Goal: Task Accomplishment & Management: Manage account settings

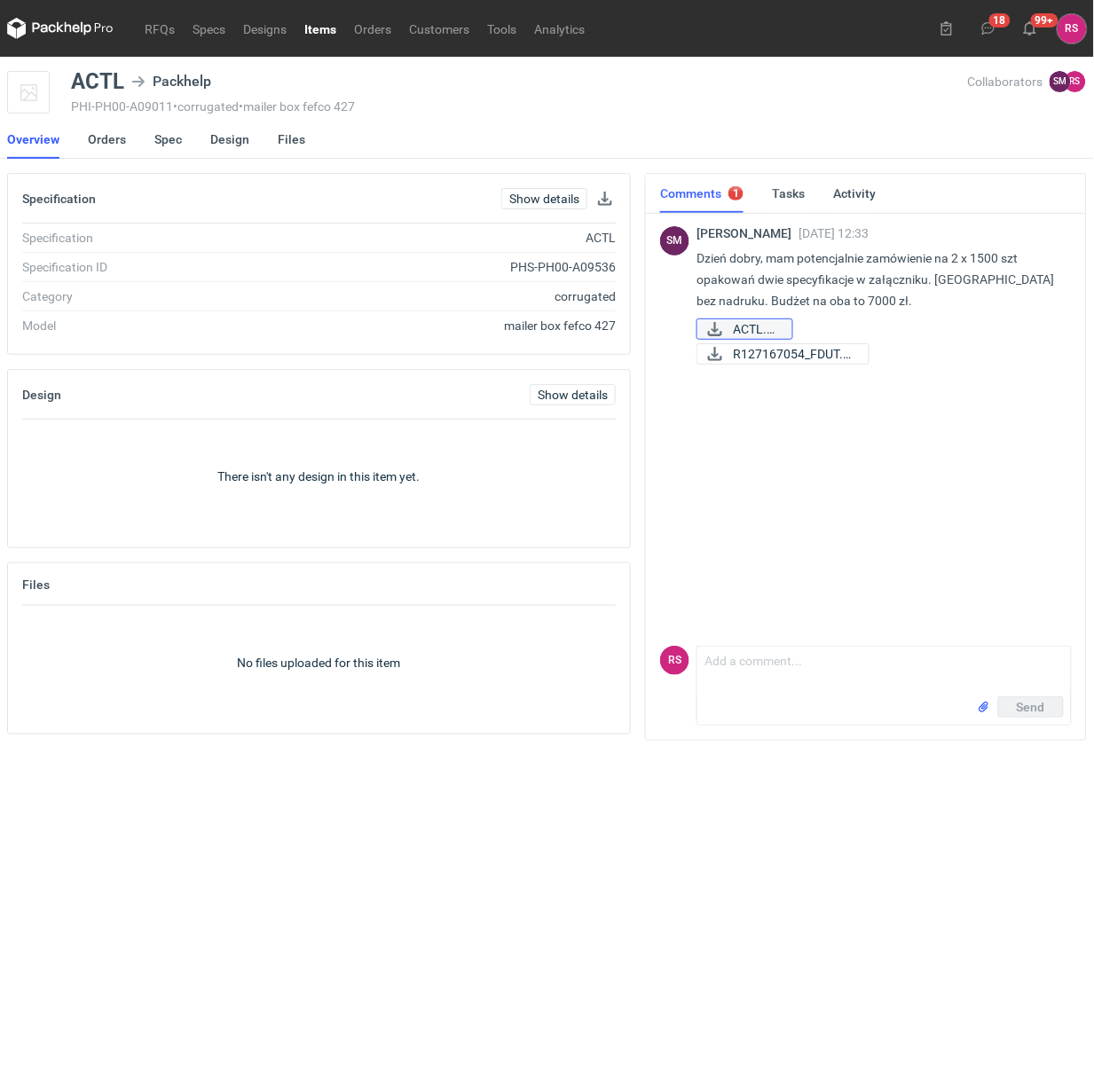
click at [746, 330] on span "ACTL.pdf" at bounding box center [756, 329] width 46 height 19
click at [755, 353] on span "R127167054_FDUT.pdf" at bounding box center [793, 354] width 122 height 19
click at [960, 384] on div "SM Sebastian Markut 03 Sep 2025 12:33 Dzień dobry, mam potencjalnie zamówienie …" at bounding box center [866, 299] width 412 height 177
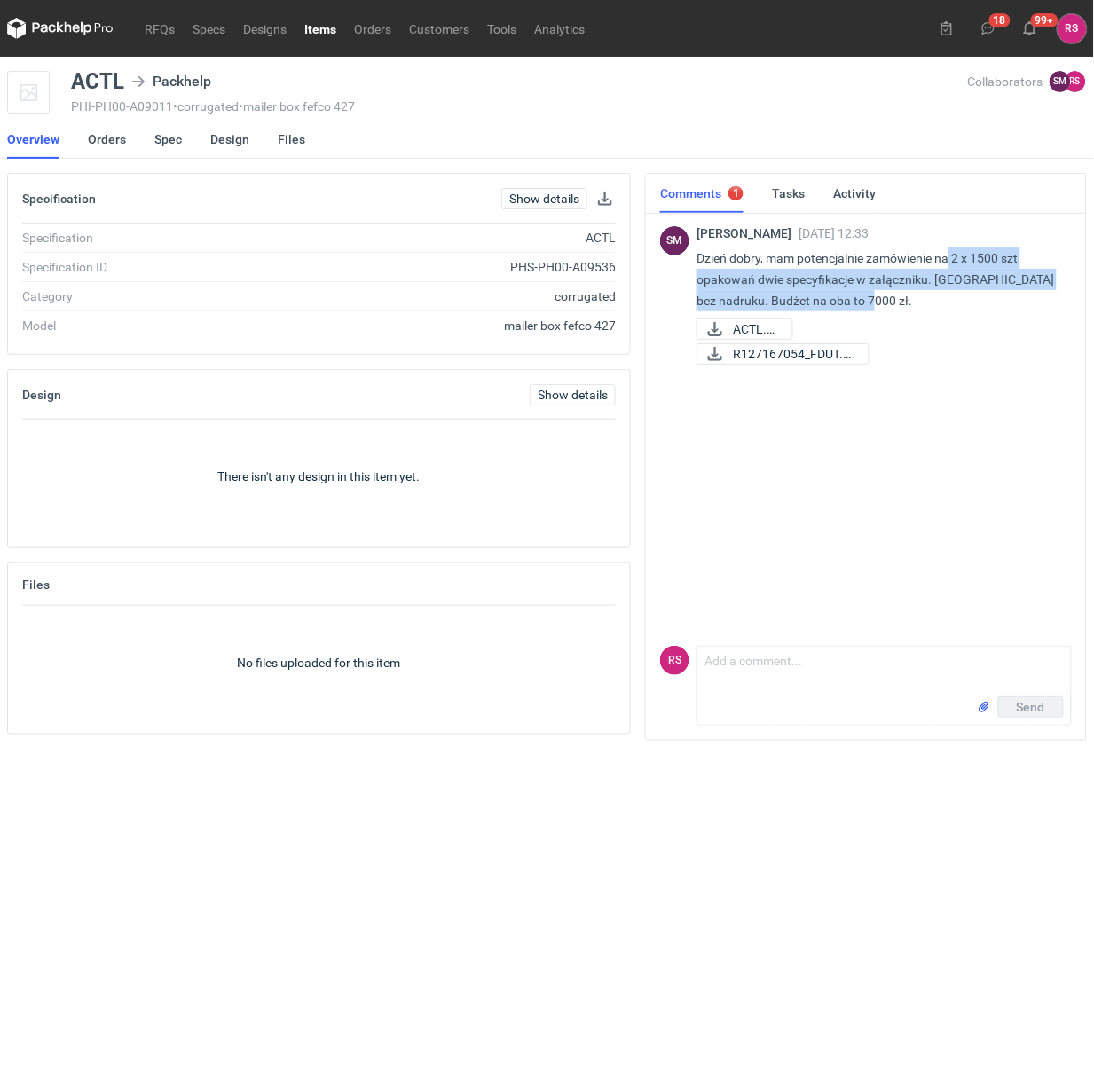
drag, startPoint x: 952, startPoint y: 258, endPoint x: 1040, endPoint y: 295, distance: 95.5
click at [1040, 295] on p "Dzień dobry, mam potencjalnie zamówienie na 2 x 1500 szt opakowań dwie specyfik…" at bounding box center [876, 280] width 361 height 64
copy p "2 x 1500 szt opakowań dwie specyfikacje w załączniku. Opakowania bez nadruku. B…"
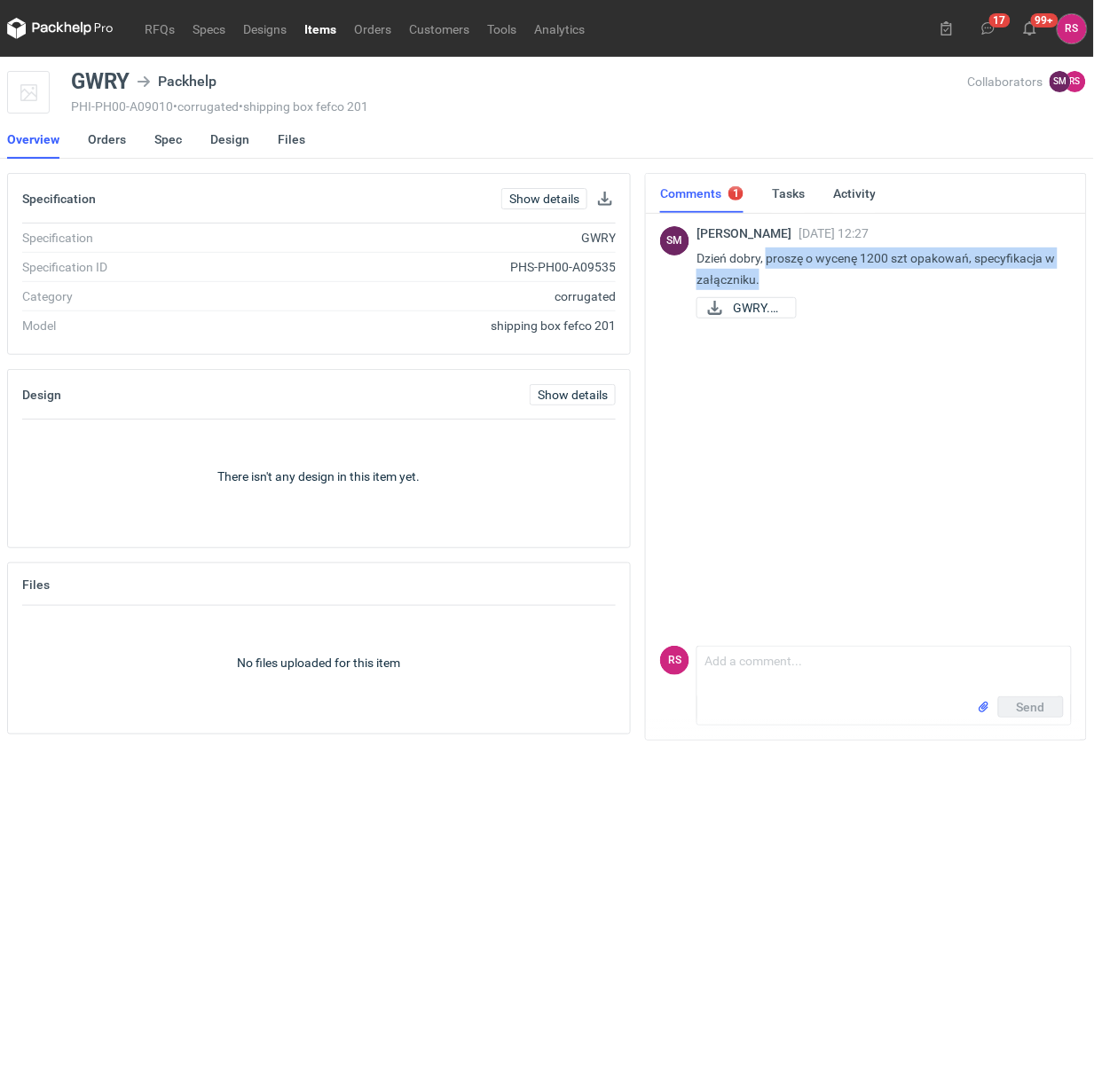
drag, startPoint x: 768, startPoint y: 258, endPoint x: 770, endPoint y: 272, distance: 14.1
click at [770, 272] on p "Dzień dobry, proszę o wycenę 1200 szt opakowań, specyfikacja w załączniku." at bounding box center [876, 269] width 361 height 43
copy p "proszę o wycenę 1200 szt opakowań, specyfikacja w załączniku."
click at [742, 306] on span "GWRY.pdf" at bounding box center [757, 307] width 48 height 19
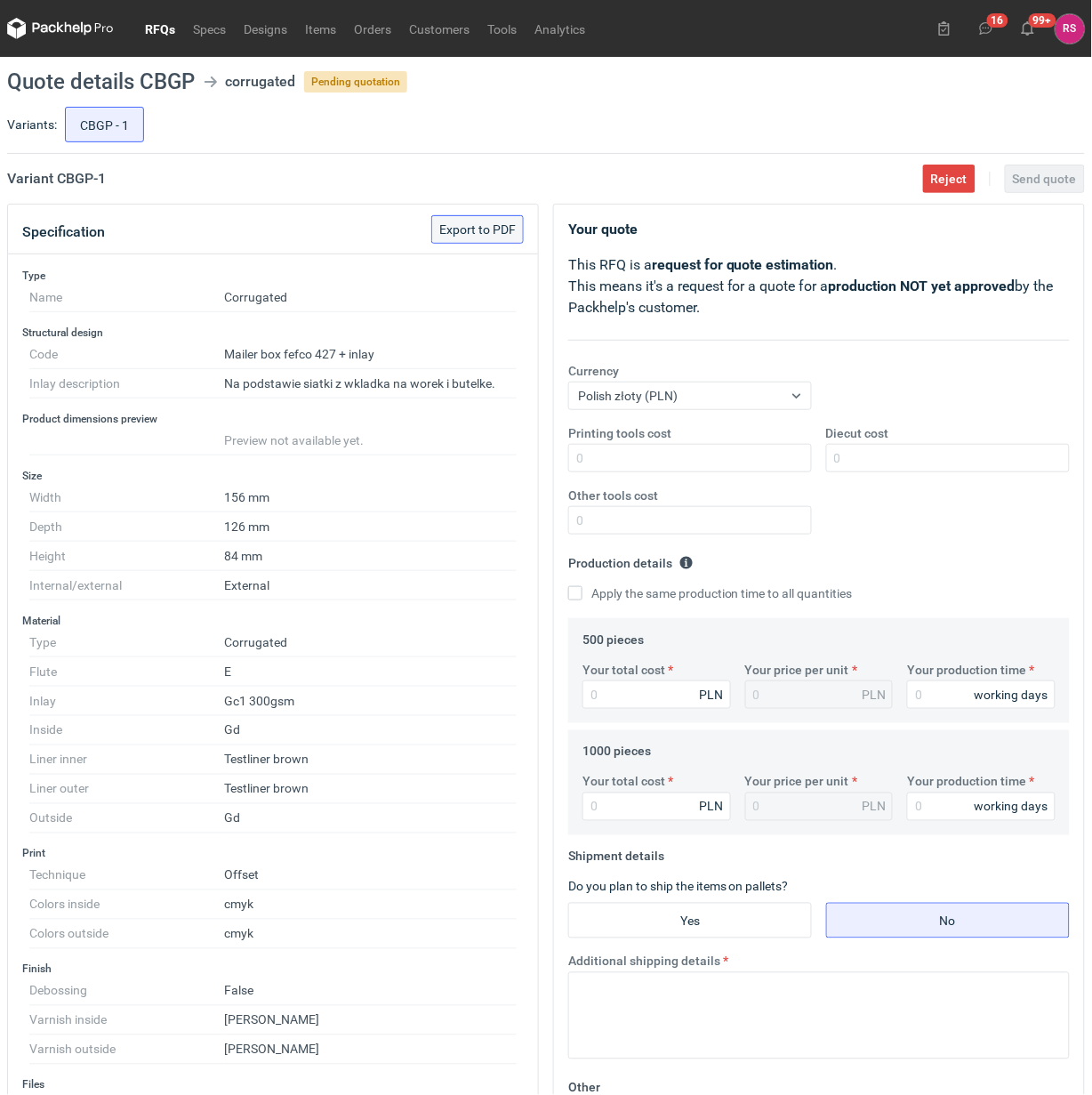
click at [485, 233] on span "Export to PDF" at bounding box center [478, 230] width 77 height 13
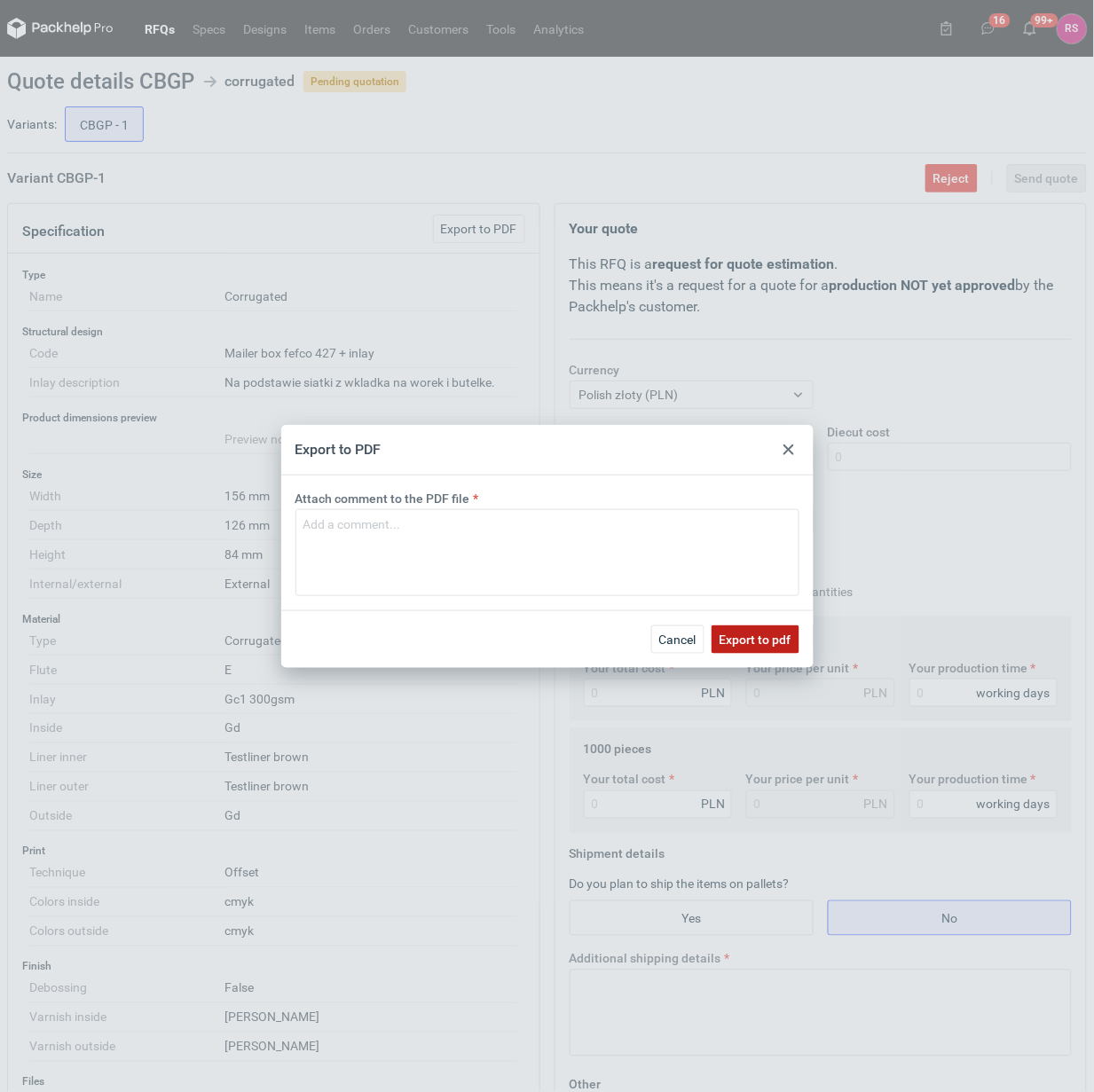
click at [751, 630] on button "Export to pdf" at bounding box center [756, 640] width 88 height 28
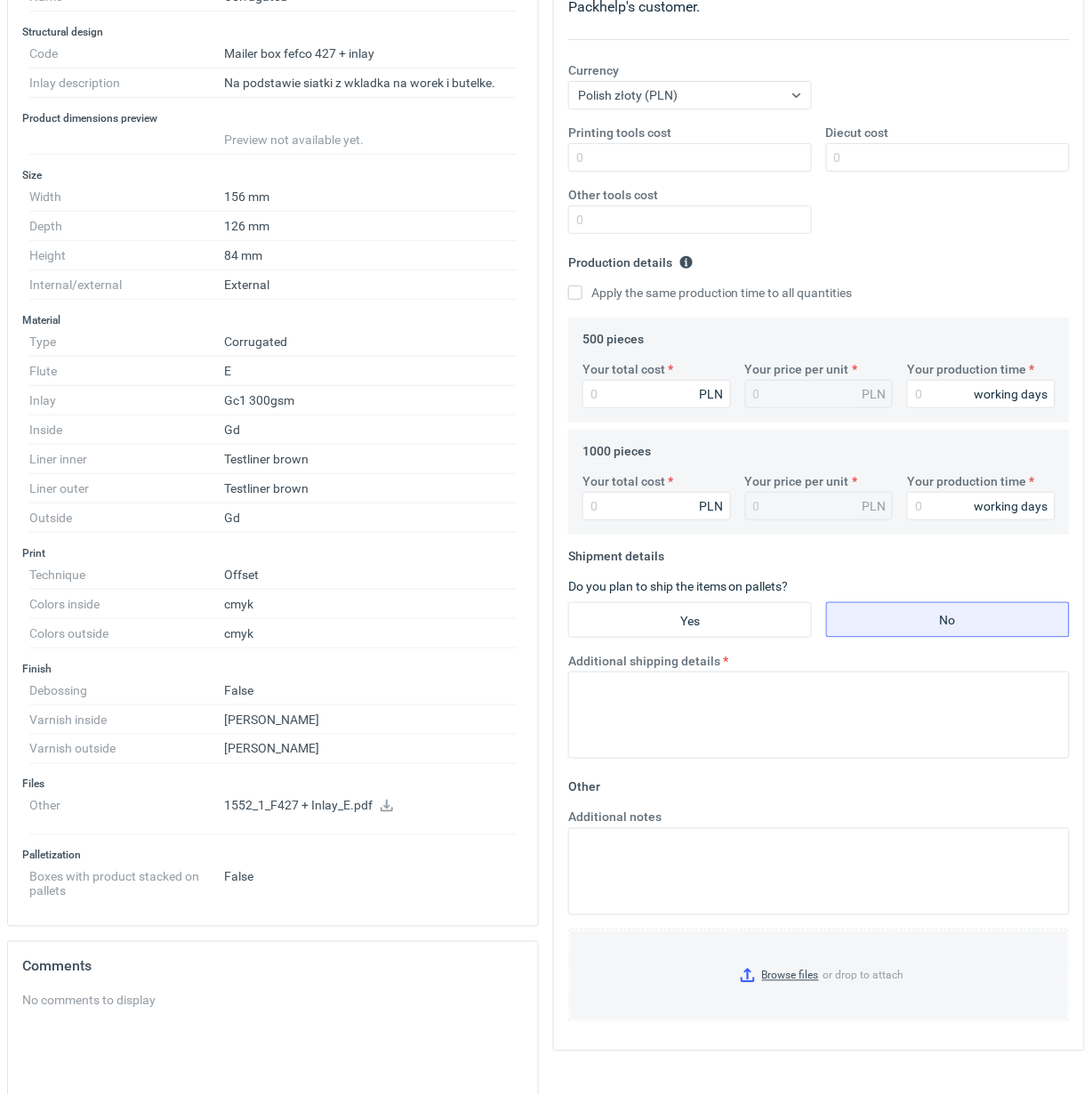
scroll to position [578, 0]
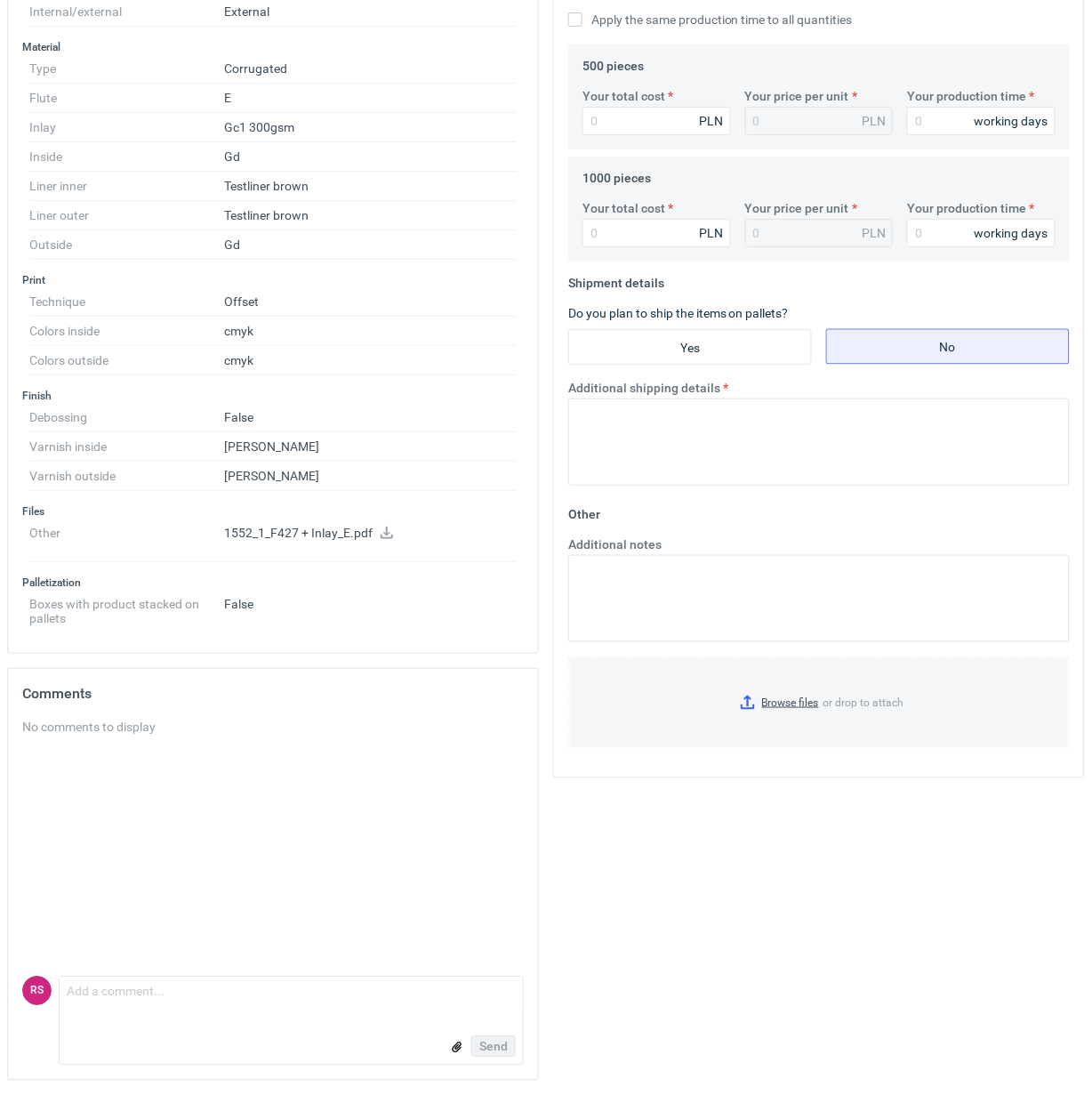
click at [385, 531] on icon at bounding box center [388, 533] width 13 height 13
click at [748, 861] on div "Your quote This RFQ is a request for quote estimation . This means it's a reque…" at bounding box center [819, 362] width 546 height 1465
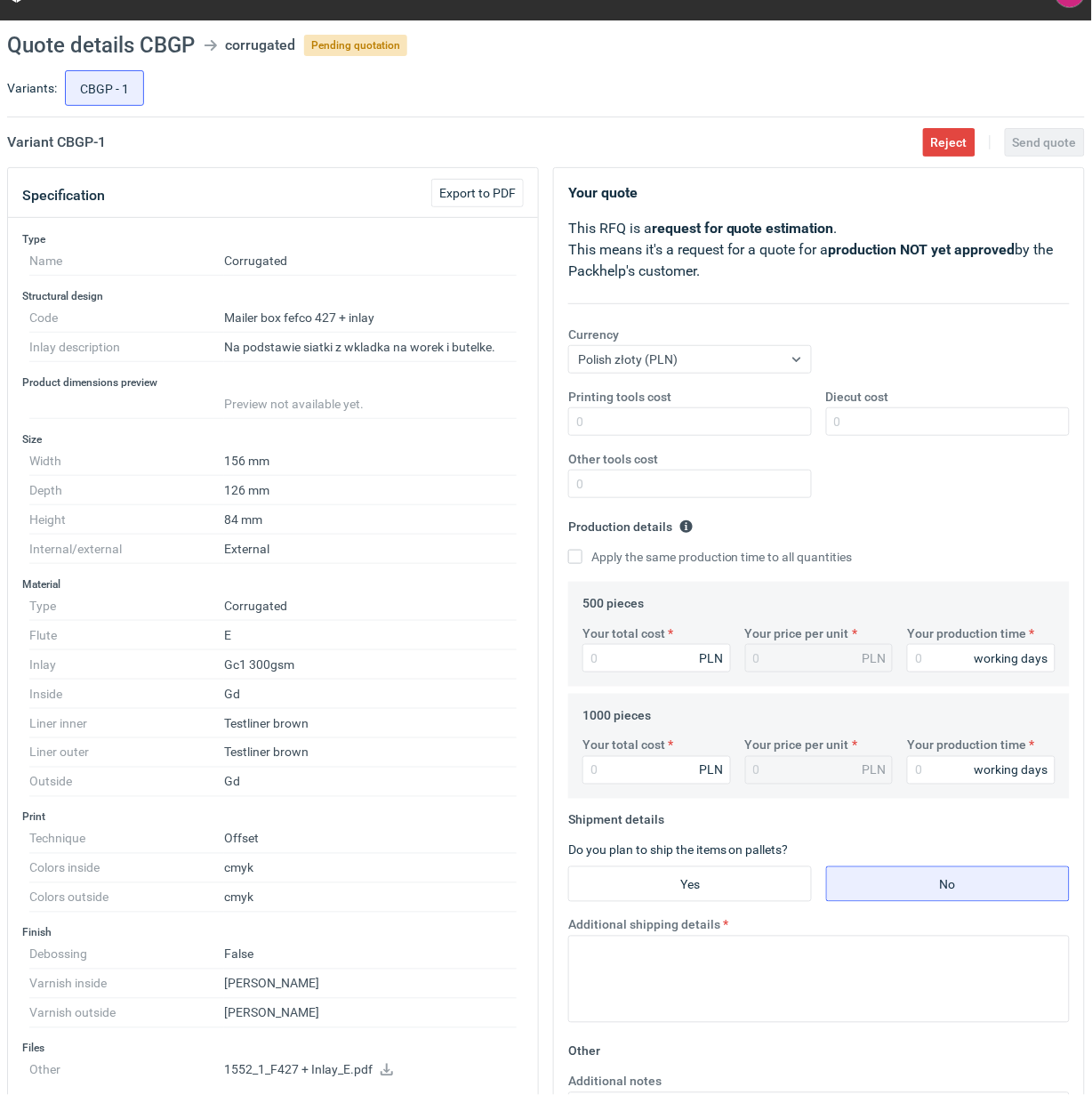
scroll to position [22, 0]
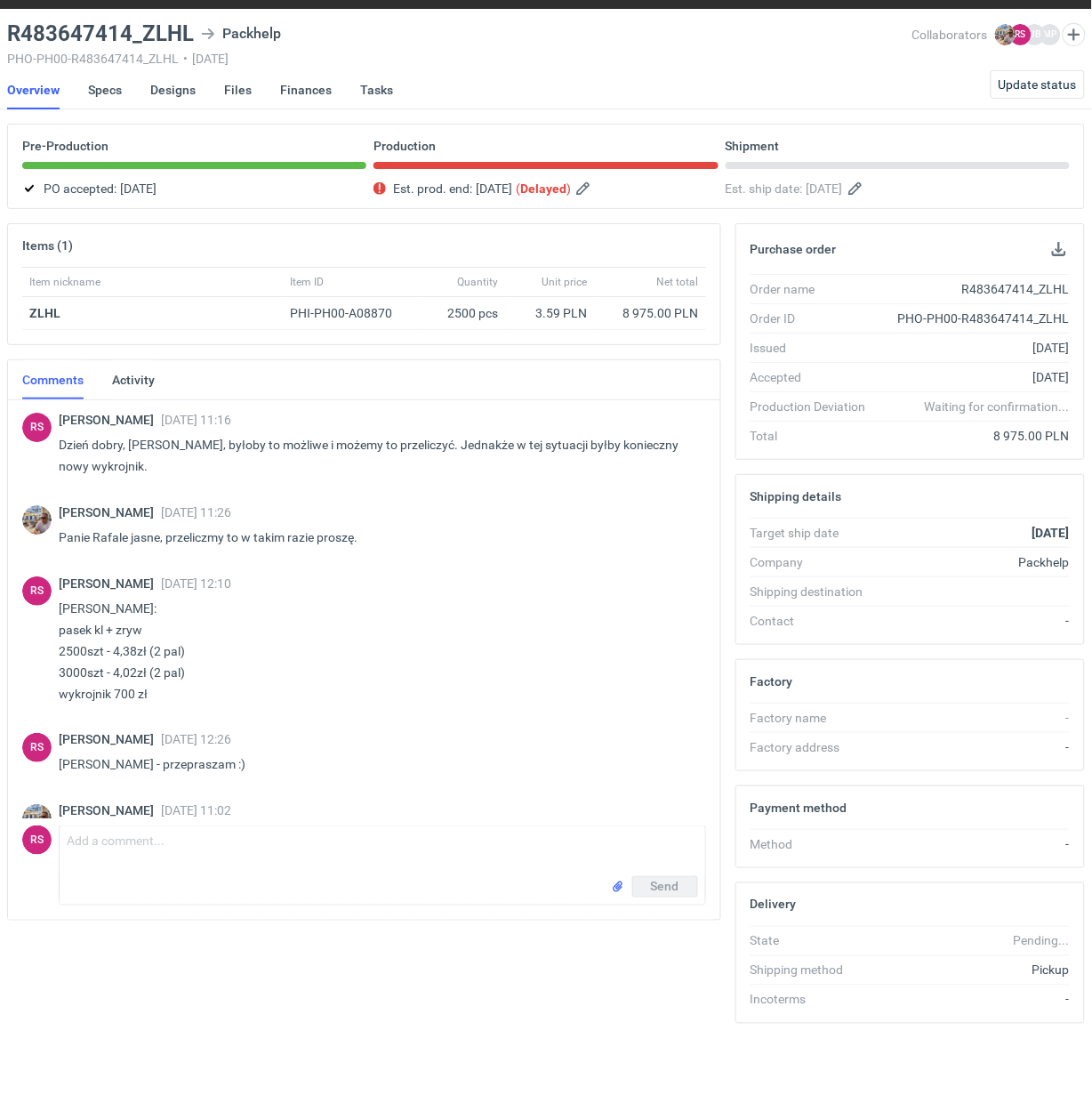
scroll to position [1662, 0]
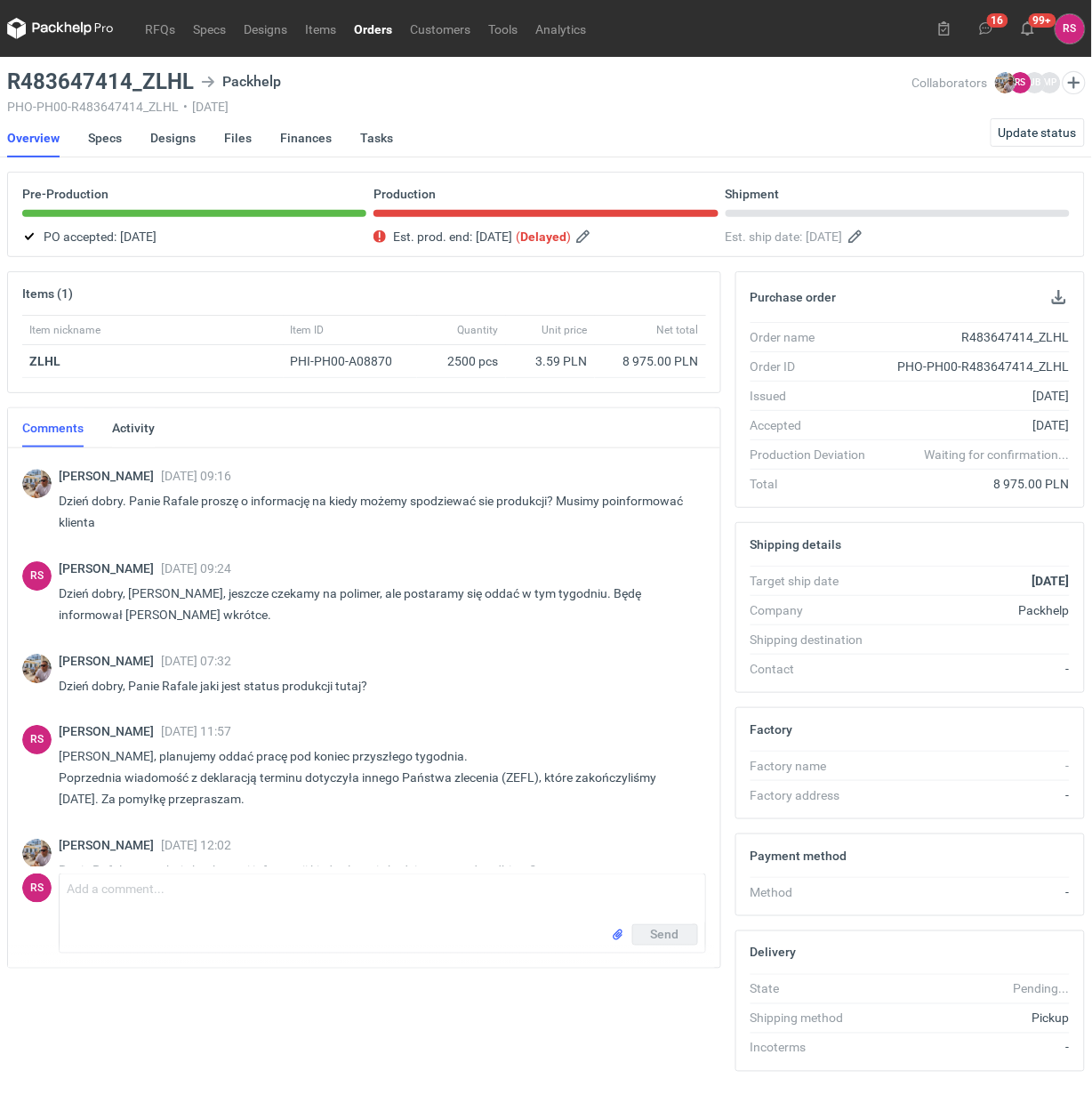
scroll to position [1341, 0]
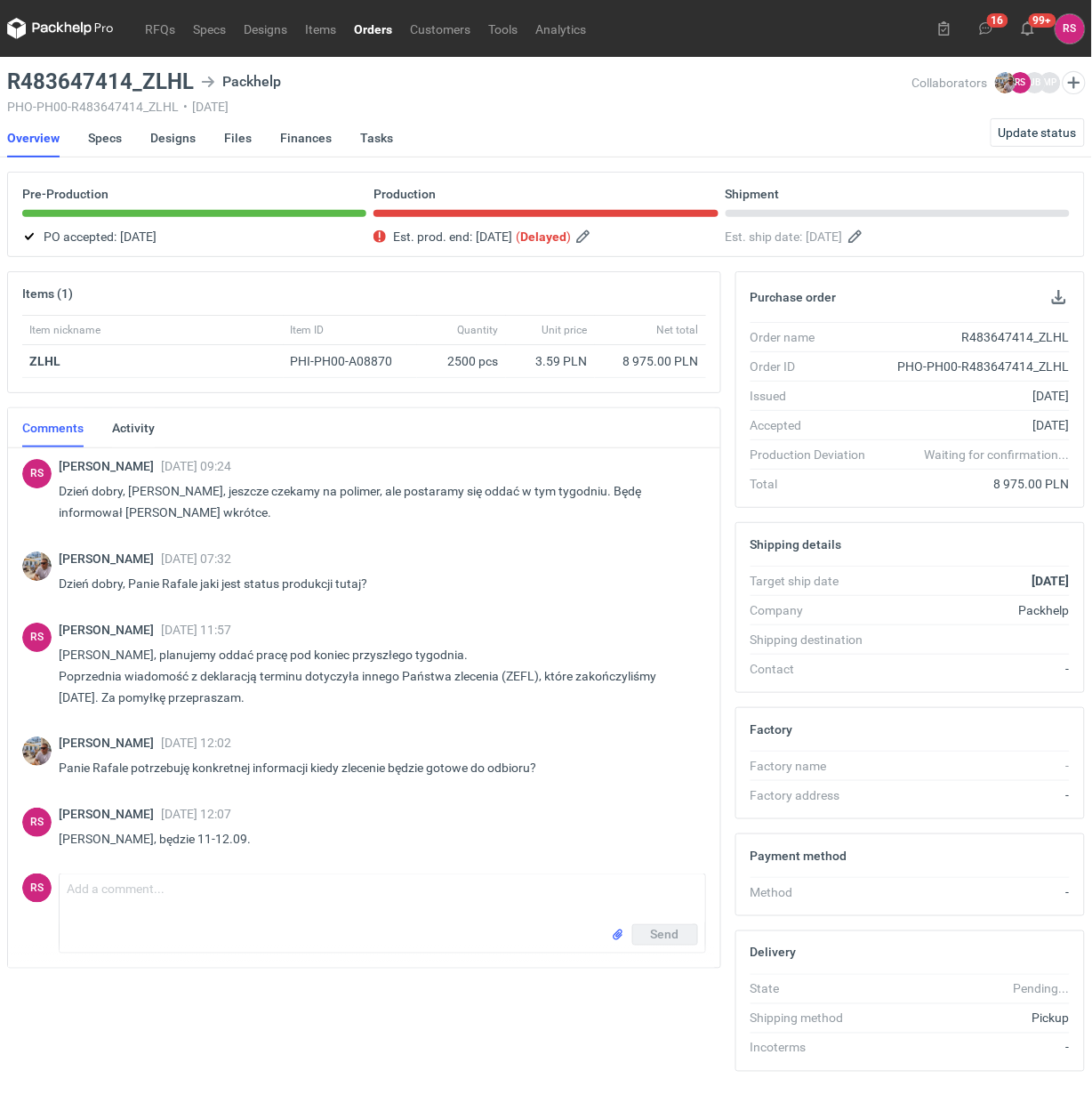
click at [377, 27] on link "Orders" at bounding box center [373, 27] width 56 height 21
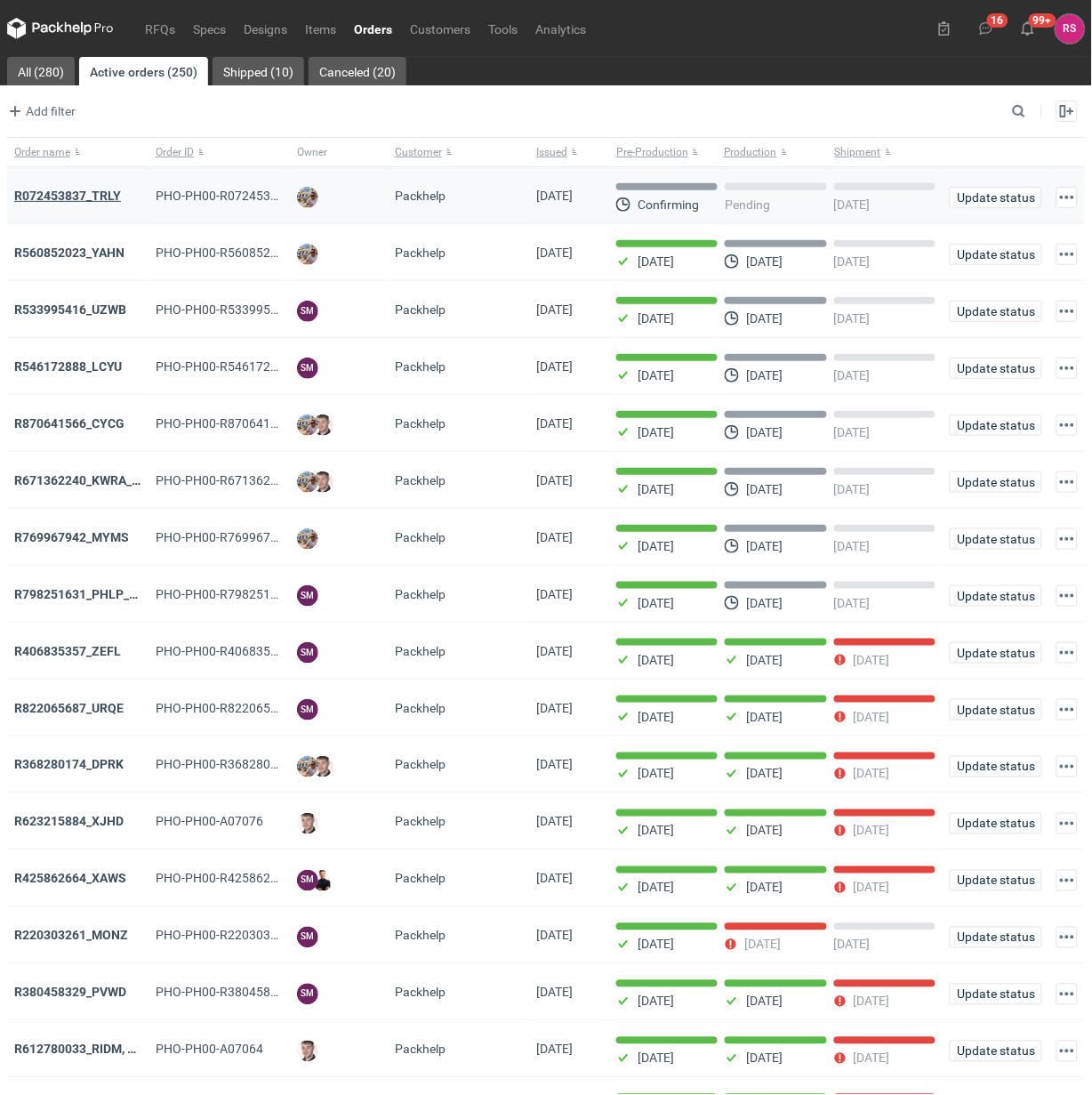
click at [81, 198] on strong "R072453837_TRLY" at bounding box center [68, 196] width 107 height 15
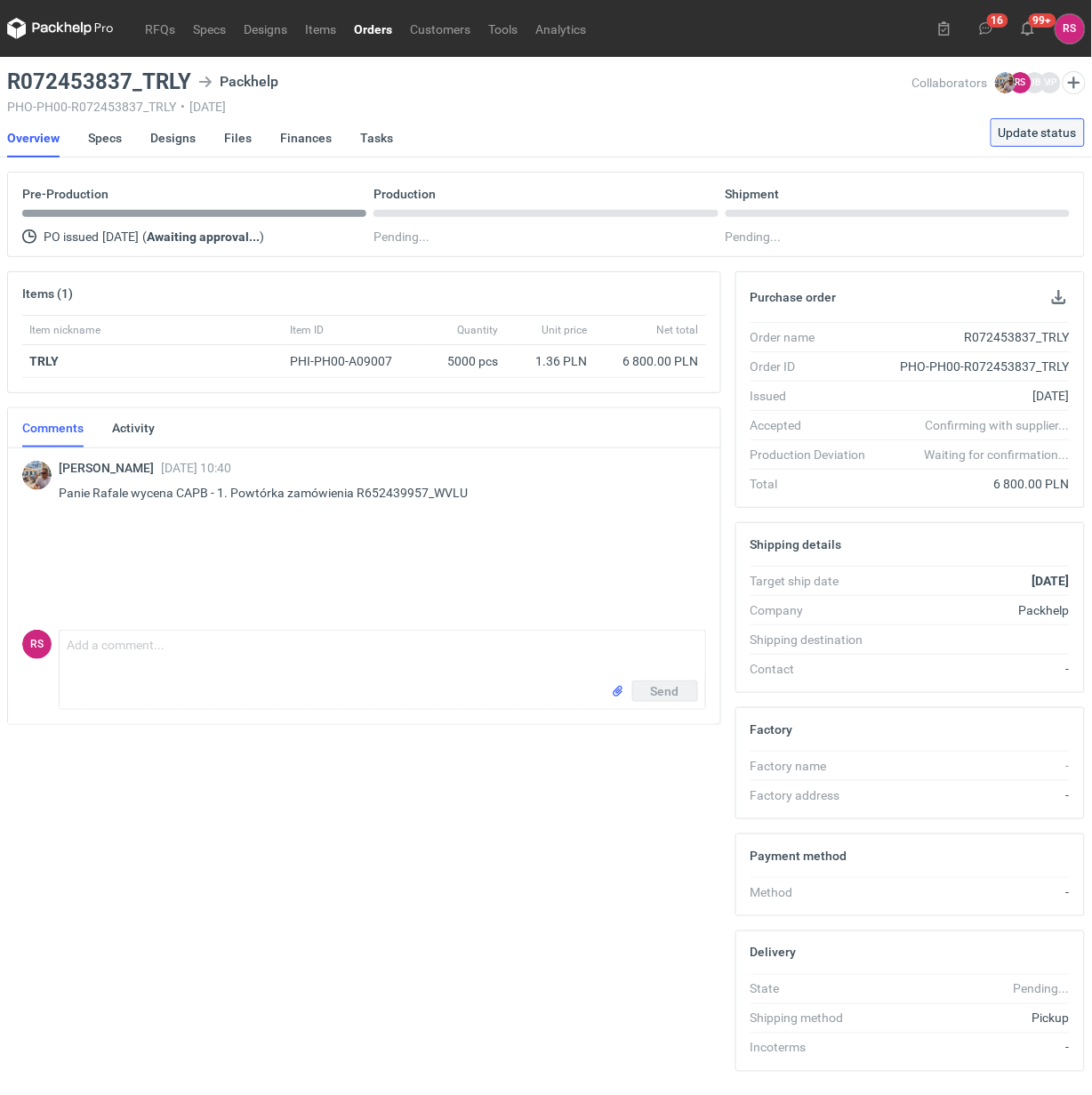
click at [1045, 136] on span "Update status" at bounding box center [1038, 133] width 78 height 13
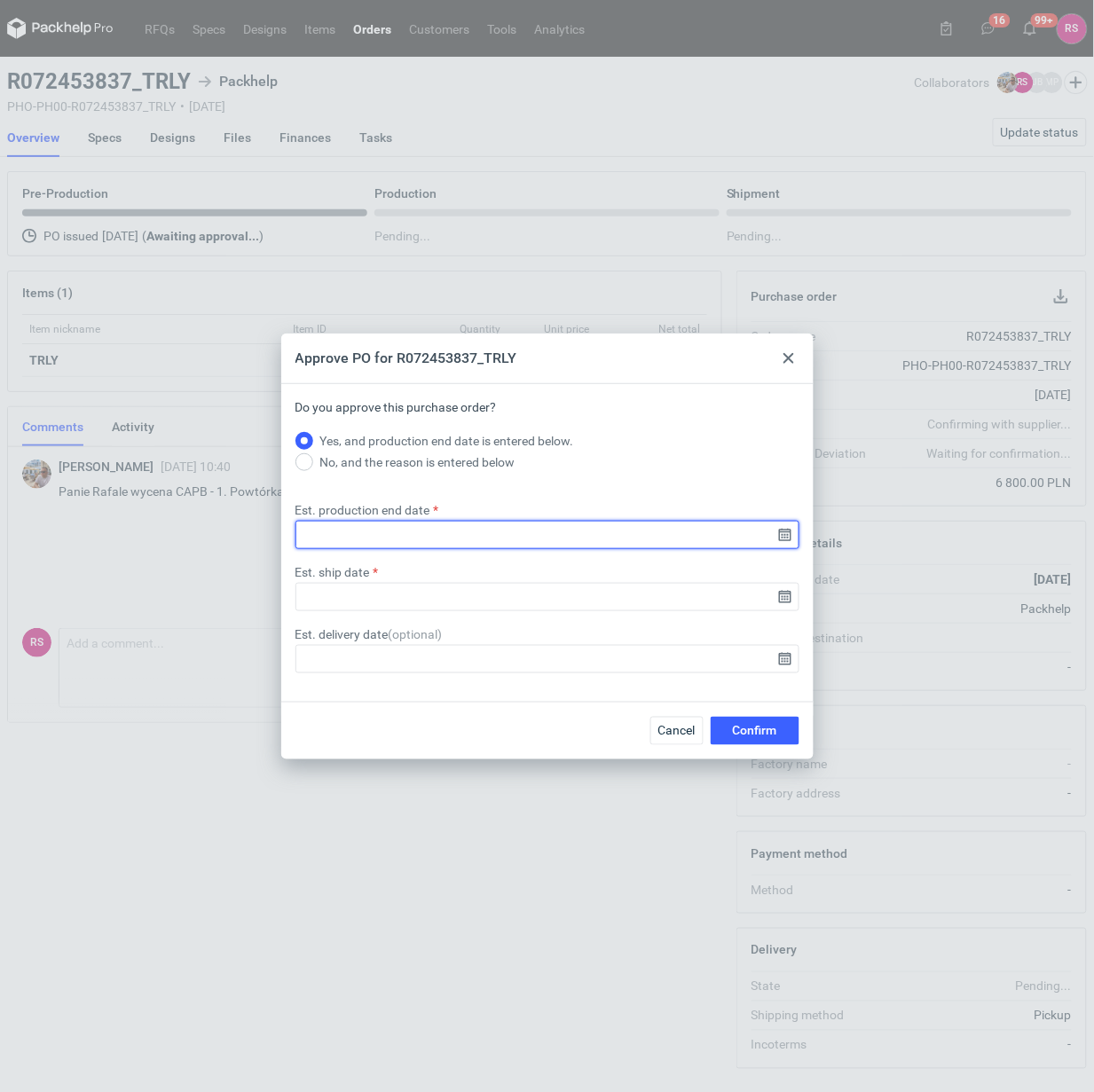
click at [786, 534] on input "Est. production end date" at bounding box center [547, 535] width 505 height 28
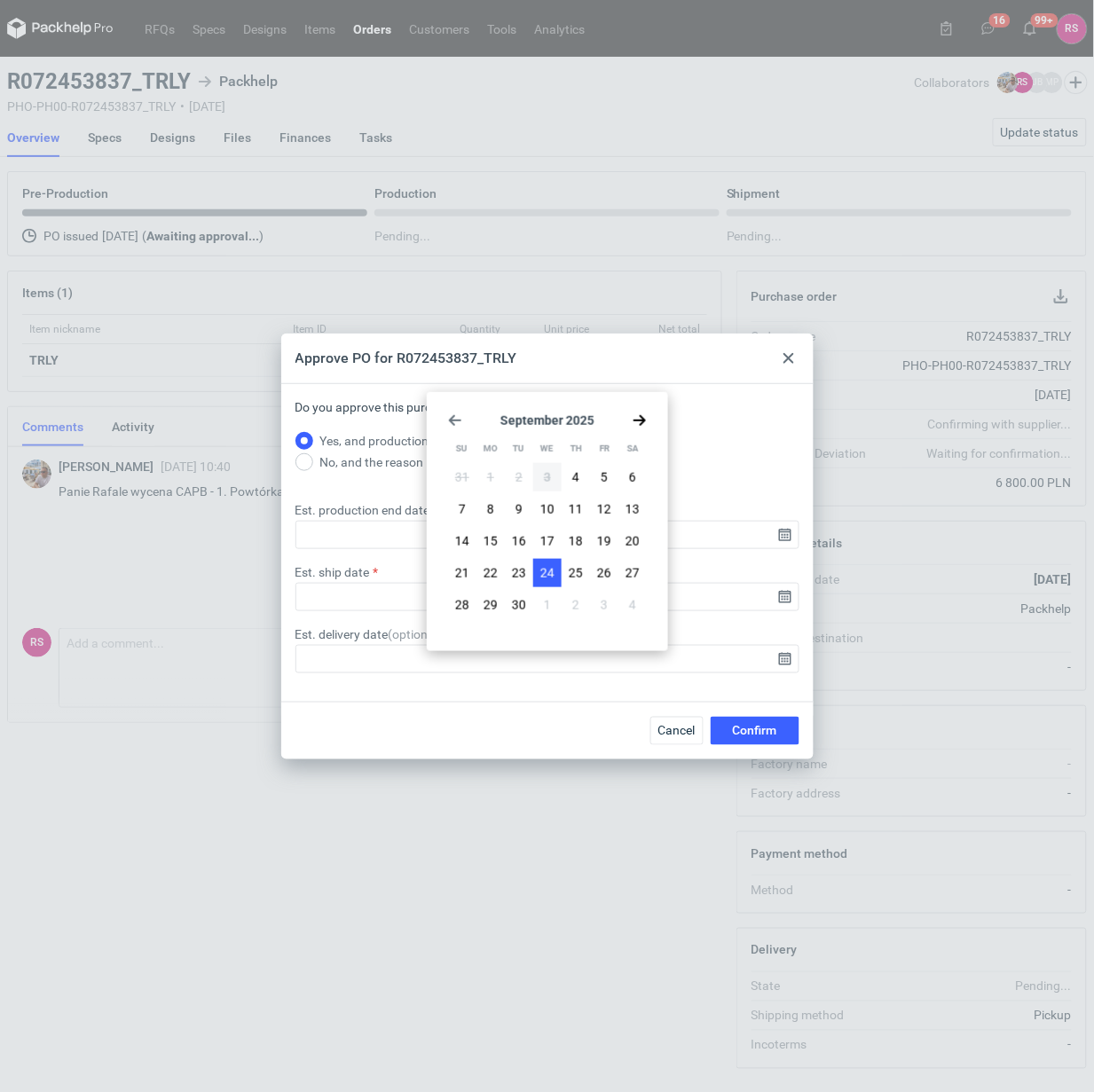
click at [553, 567] on span "24" at bounding box center [547, 573] width 15 height 17
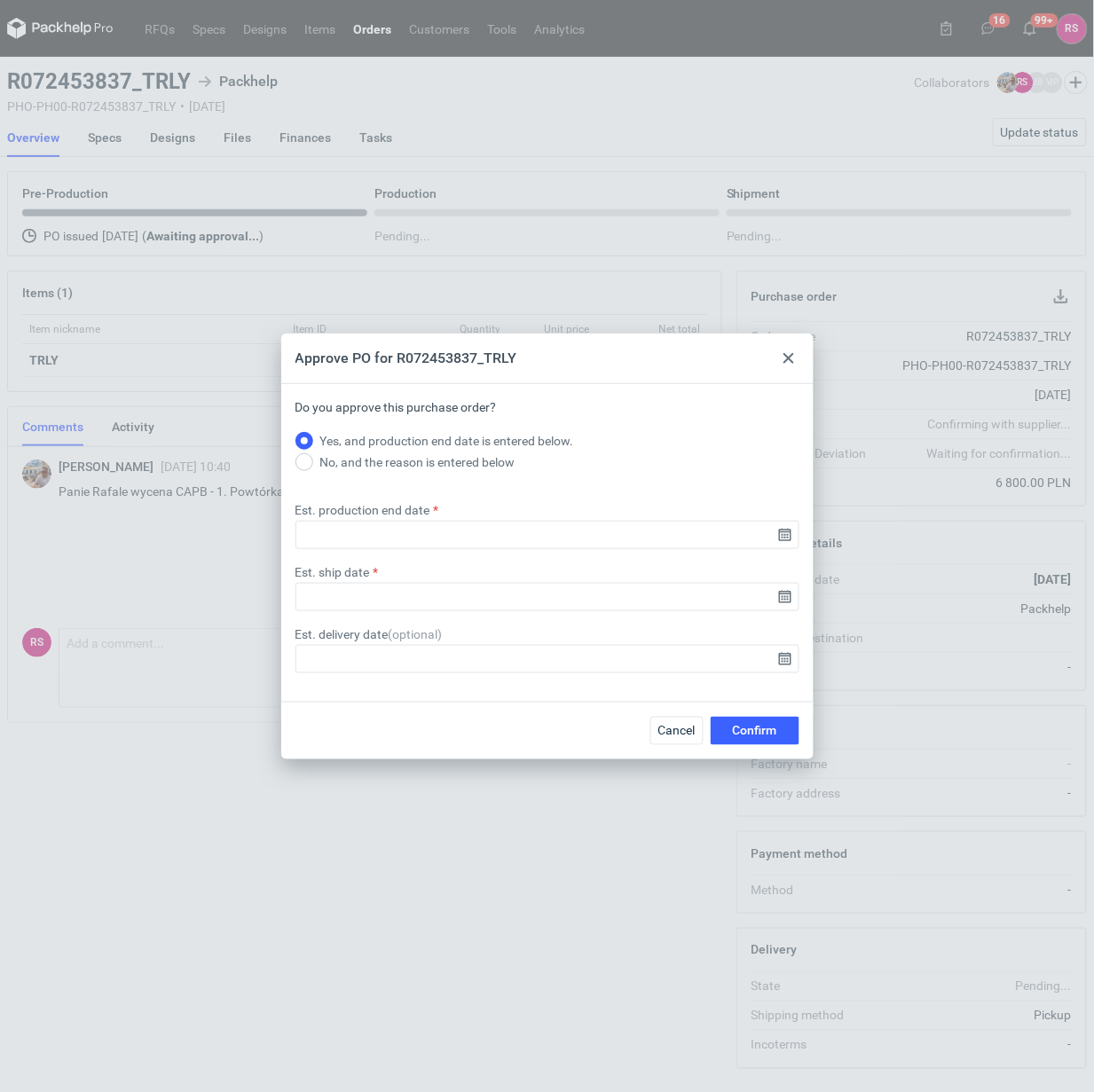
type input "[DATE]"
click at [783, 599] on input "Est. ship date" at bounding box center [547, 597] width 505 height 28
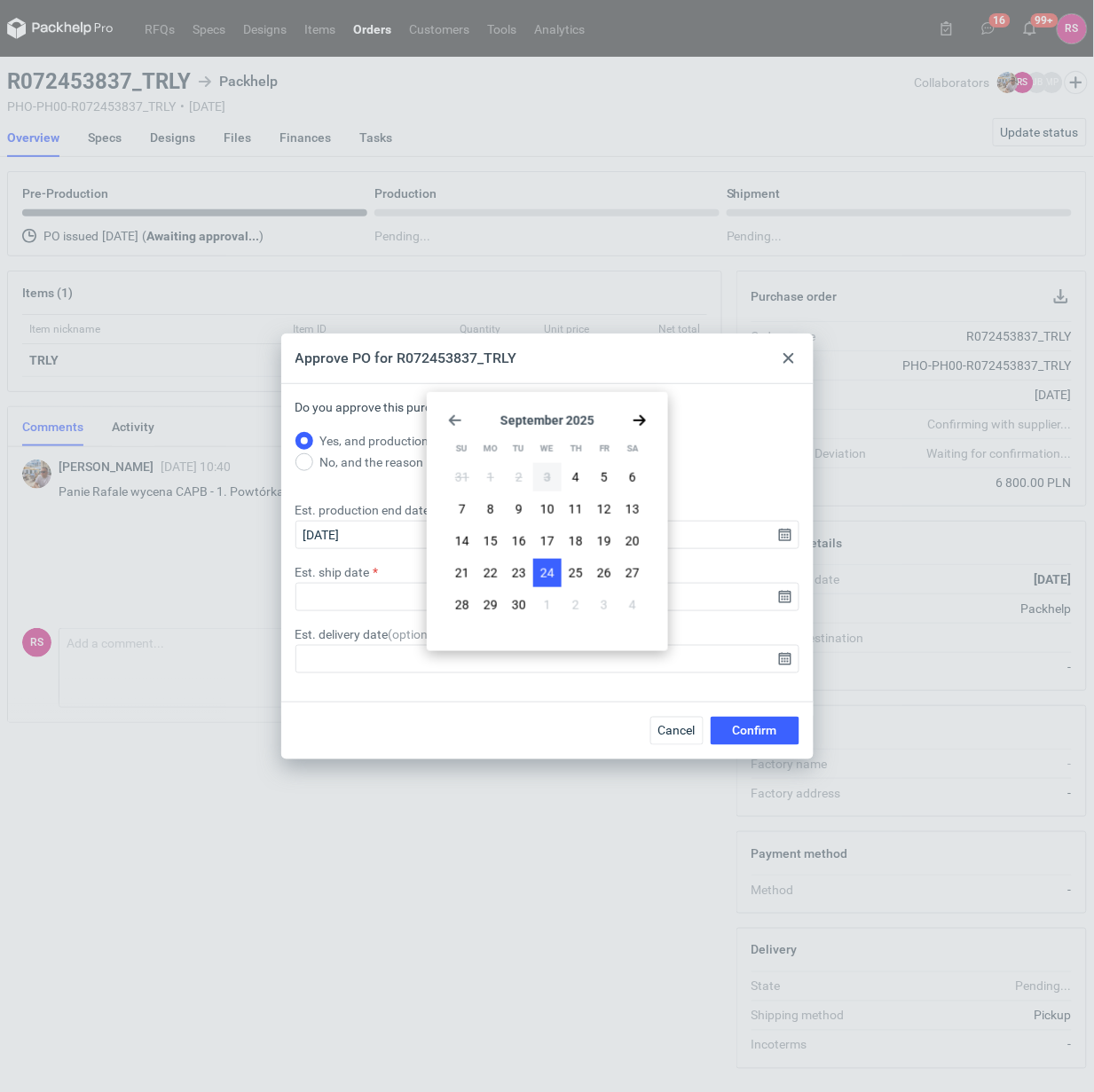
click at [547, 577] on span "24" at bounding box center [547, 573] width 15 height 17
type input "[DATE]"
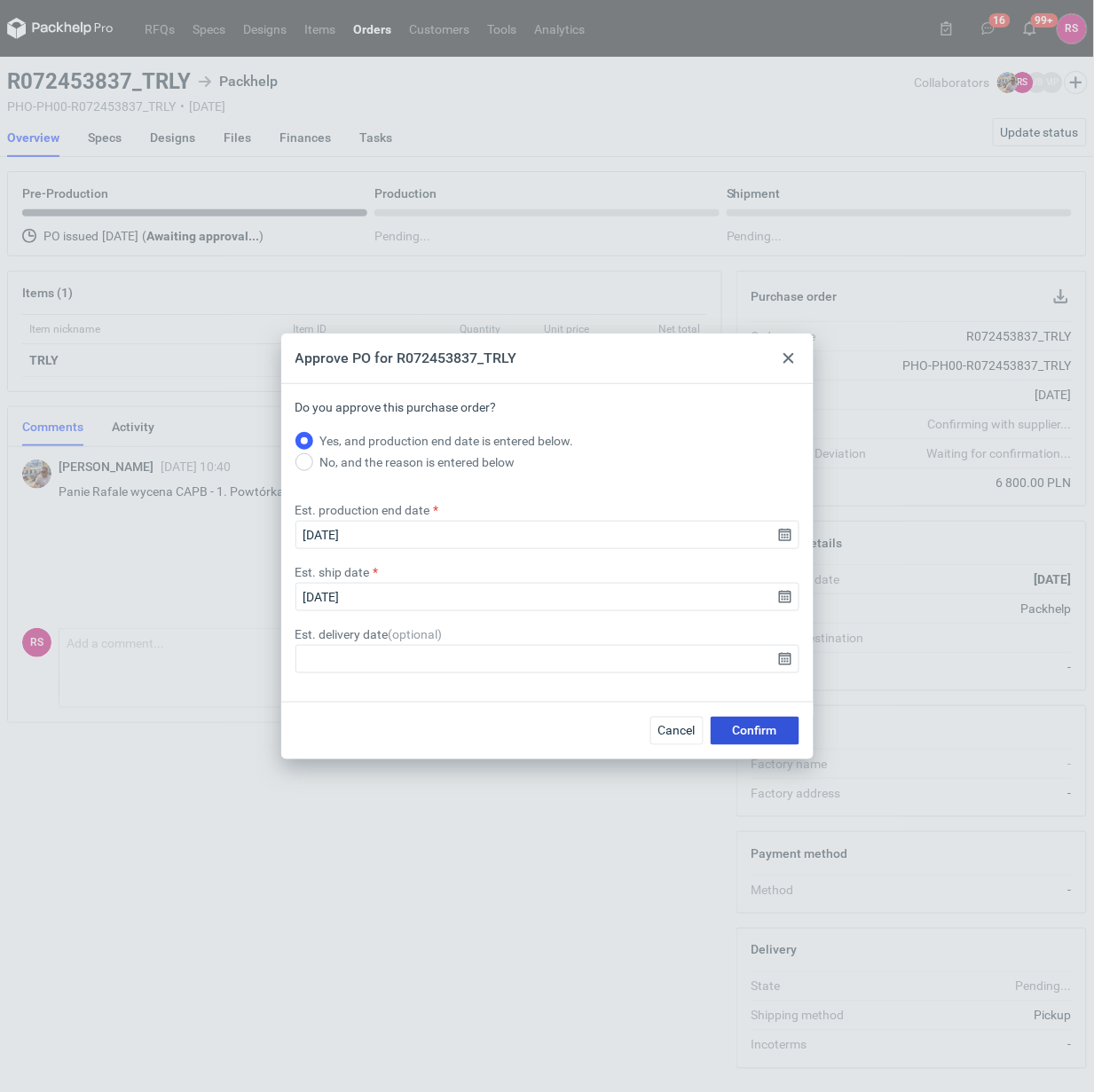
click at [759, 725] on span "Confirm" at bounding box center [755, 731] width 45 height 13
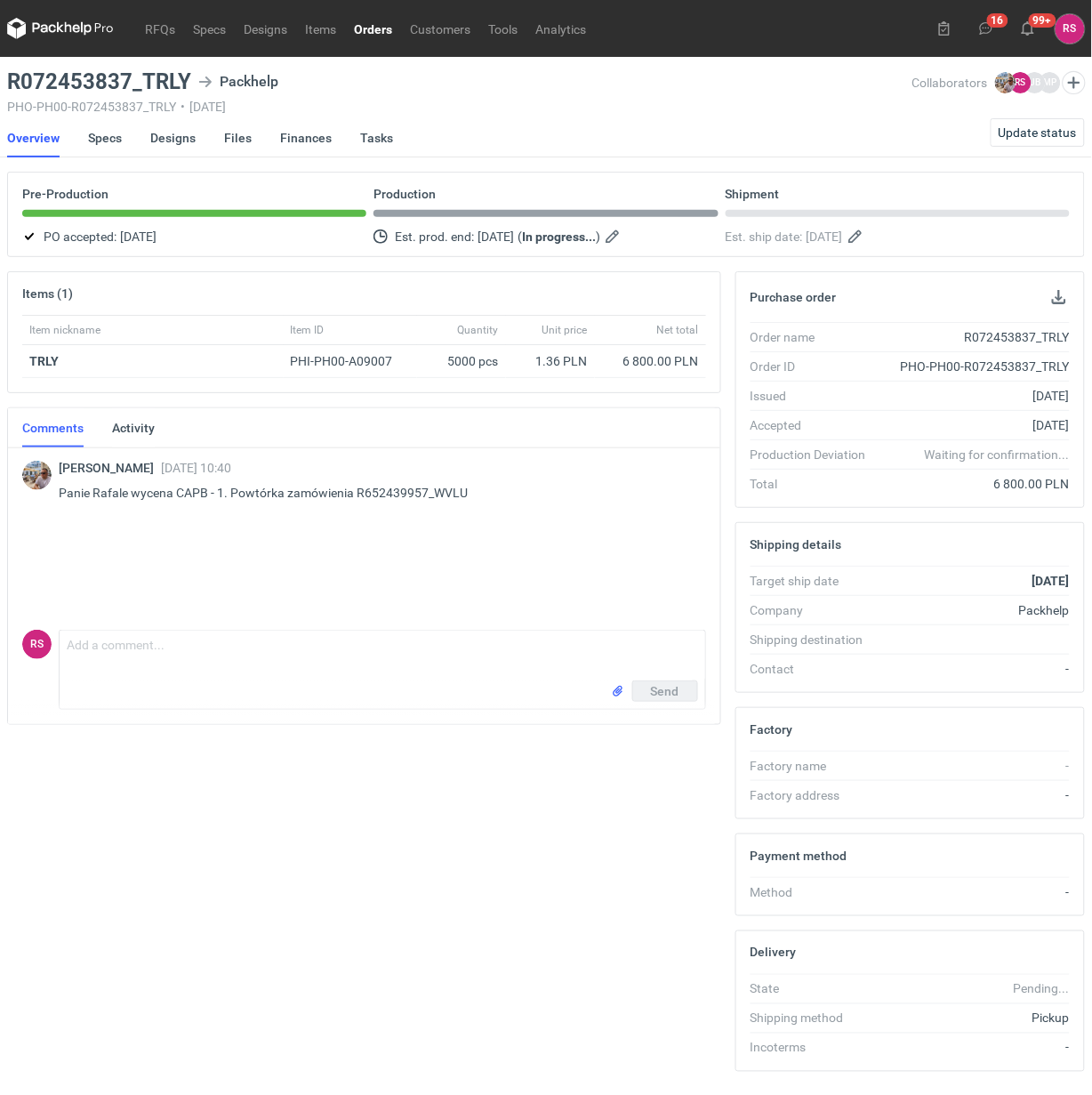
click at [701, 135] on nav "Overview Specs Designs Files Finances Tasks Update status" at bounding box center [546, 137] width 1078 height 39
